Goal: Task Accomplishment & Management: Manage account settings

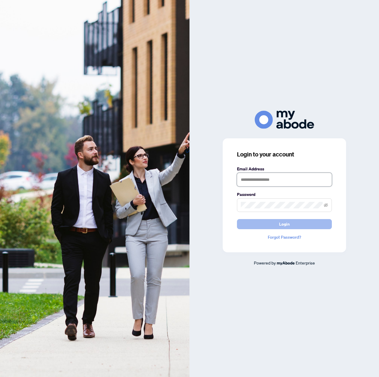
type input "**********"
click at [258, 221] on button "Login" at bounding box center [284, 224] width 95 height 10
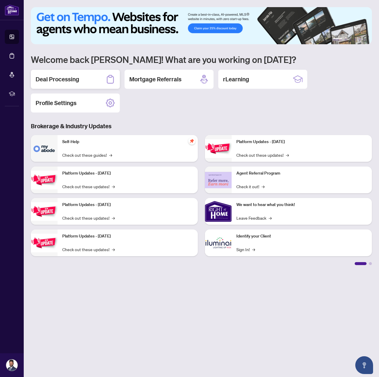
click at [76, 81] on h2 "Deal Processing" at bounding box center [58, 79] width 44 height 8
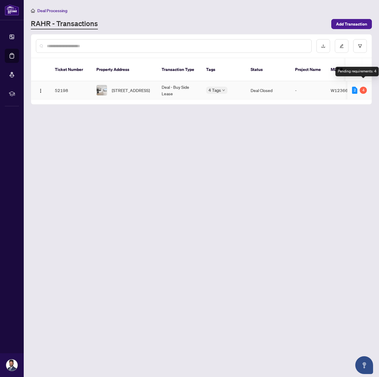
click at [362, 87] on div "4" at bounding box center [363, 90] width 7 height 7
click at [326, 82] on td "W12366698" at bounding box center [344, 90] width 36 height 18
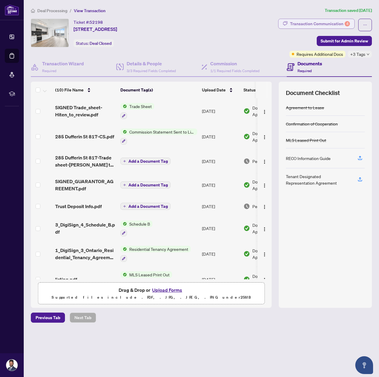
click at [341, 22] on div "Transaction Communication 4" at bounding box center [320, 23] width 60 height 9
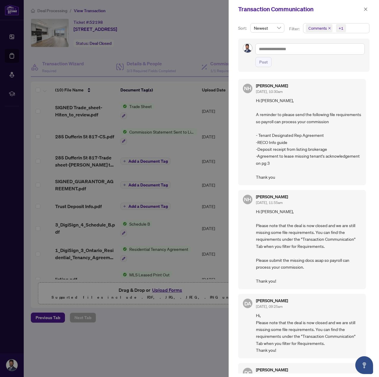
click at [327, 28] on span "Comments" at bounding box center [319, 28] width 27 height 8
click at [308, 50] on span "Select Comments" at bounding box center [309, 52] width 5 height 5
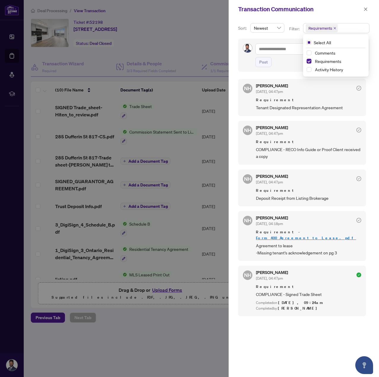
click at [291, 66] on div "Post" at bounding box center [309, 62] width 109 height 10
click at [316, 106] on span "Tenant Designated Representation Agreement" at bounding box center [308, 107] width 105 height 7
drag, startPoint x: 331, startPoint y: 108, endPoint x: 310, endPoint y: 108, distance: 21.4
click at [310, 108] on span "Tenant Designated Representation Agreement" at bounding box center [308, 107] width 105 height 7
click at [309, 108] on span "Tenant Designated Representation Agreement" at bounding box center [308, 107] width 105 height 7
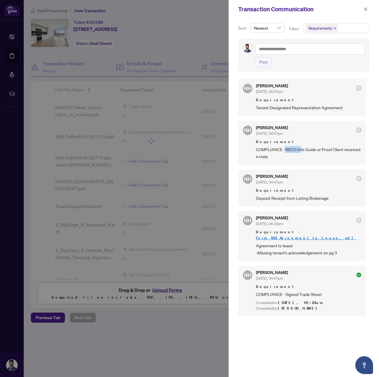
drag, startPoint x: 285, startPoint y: 148, endPoint x: 311, endPoint y: 152, distance: 26.9
click at [305, 152] on span "COMPLIANCE - RECO Info Guide or Proof Client received a copy" at bounding box center [308, 153] width 105 height 14
click at [311, 152] on span "COMPLIANCE - RECO Info Guide or Proof Client received a copy" at bounding box center [308, 153] width 105 height 14
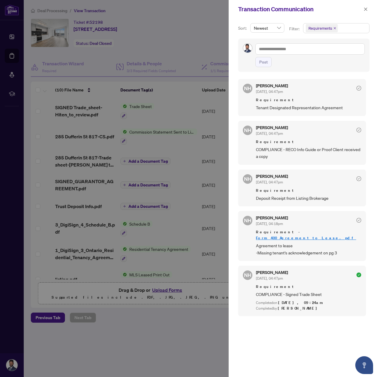
click at [287, 104] on div "Requirement Tenant Designated Representation Agreement" at bounding box center [308, 104] width 105 height 14
click at [319, 196] on span "Deposit Receipt from Listing Brokerage" at bounding box center [308, 198] width 105 height 7
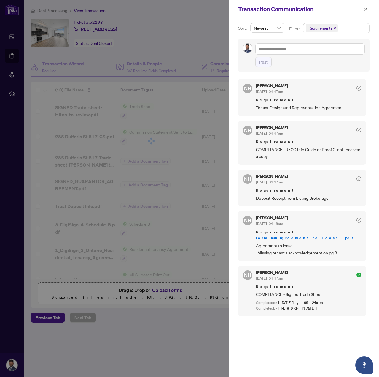
click at [323, 196] on span "Deposit Receipt from Listing Brokerage" at bounding box center [308, 198] width 105 height 7
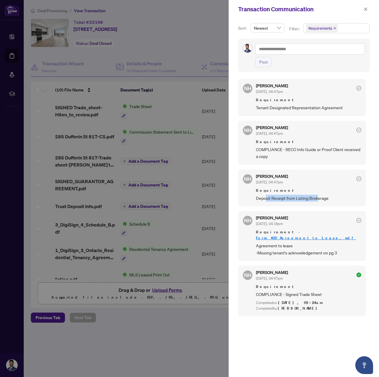
drag, startPoint x: 265, startPoint y: 197, endPoint x: 319, endPoint y: 198, distance: 53.7
click at [319, 198] on span "Deposit Receipt from Listing Brokerage" at bounding box center [308, 198] width 105 height 7
drag, startPoint x: 265, startPoint y: 241, endPoint x: 290, endPoint y: 244, distance: 24.5
click at [287, 243] on span "Agreement to lease -Missing tenant's acknowledgement on pg 3" at bounding box center [308, 249] width 105 height 14
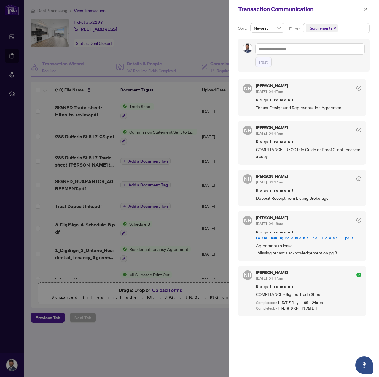
click at [287, 247] on span "Agreement to lease -Missing tenant's acknowledgement on pg 3" at bounding box center [308, 249] width 105 height 14
drag, startPoint x: 270, startPoint y: 106, endPoint x: 332, endPoint y: 107, distance: 62.0
click at [332, 107] on span "Tenant Designated Representation Agreement" at bounding box center [308, 107] width 105 height 7
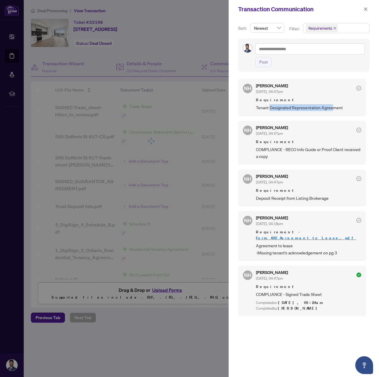
click at [332, 107] on span "Tenant Designated Representation Agreement" at bounding box center [308, 107] width 105 height 7
drag, startPoint x: 293, startPoint y: 106, endPoint x: 279, endPoint y: 107, distance: 13.4
click at [293, 106] on span "Tenant Designated Representation Agreement" at bounding box center [308, 107] width 105 height 7
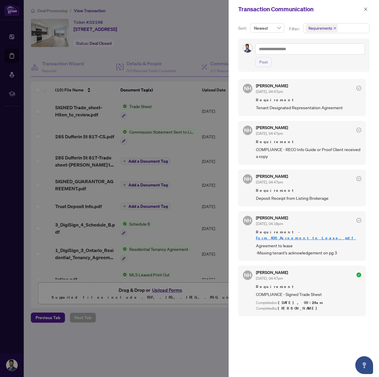
click at [260, 107] on span "Tenant Designated Representation Agreement" at bounding box center [308, 107] width 105 height 7
drag, startPoint x: 260, startPoint y: 107, endPoint x: 328, endPoint y: 107, distance: 68.8
click at [328, 107] on span "Tenant Designated Representation Agreement" at bounding box center [308, 107] width 105 height 7
copy span "Tenant Designated Representation Agreement"
